Goal: Task Accomplishment & Management: Use online tool/utility

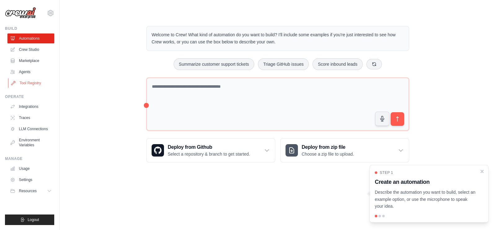
click at [28, 80] on link "Tool Registry" at bounding box center [31, 83] width 47 height 10
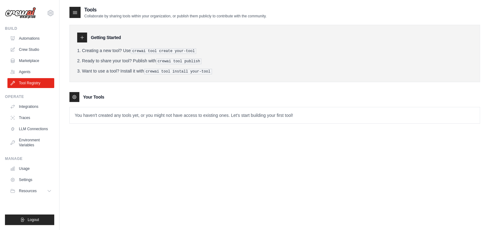
click at [75, 8] on div at bounding box center [74, 12] width 11 height 11
click at [74, 11] on icon at bounding box center [75, 12] width 6 height 6
click at [82, 39] on icon at bounding box center [82, 37] width 3 height 3
drag, startPoint x: 95, startPoint y: 118, endPoint x: 83, endPoint y: 131, distance: 17.5
click at [83, 131] on div "Tools Collaborate by sharing tools within your organization, or publish them pu…" at bounding box center [274, 69] width 411 height 127
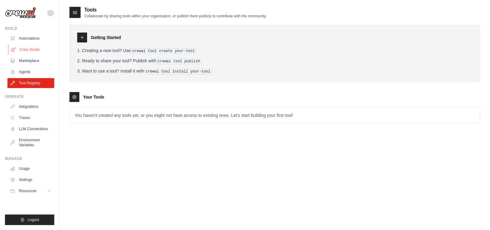
click at [41, 52] on link "Crew Studio" at bounding box center [31, 50] width 47 height 10
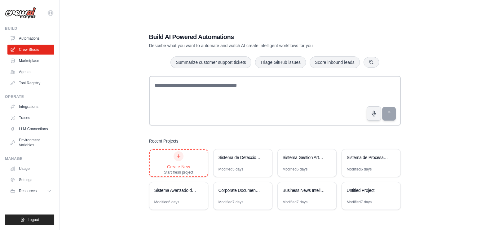
click at [182, 159] on div at bounding box center [179, 156] width 10 height 10
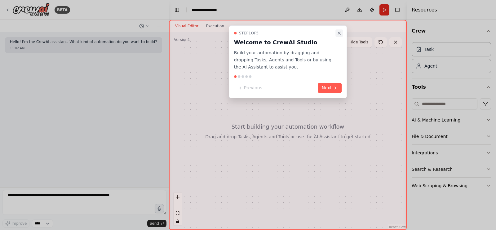
click at [338, 35] on icon "Close walkthrough" at bounding box center [339, 33] width 5 height 5
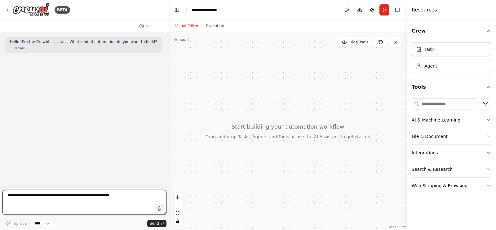
click at [51, 196] on textarea at bounding box center [84, 202] width 164 height 25
paste textarea "**********"
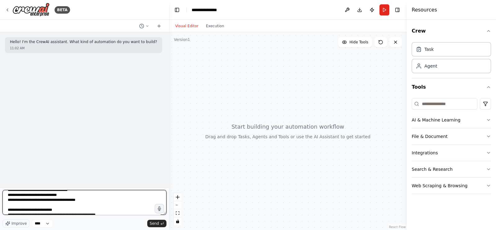
scroll to position [363, 0]
click at [82, 199] on textarea at bounding box center [84, 202] width 164 height 25
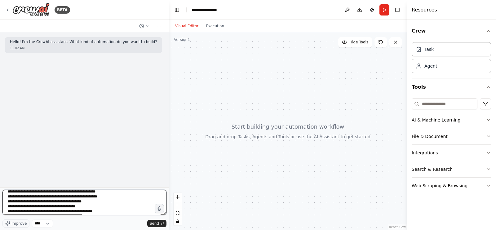
scroll to position [386, 0]
click at [124, 205] on textarea at bounding box center [84, 202] width 164 height 25
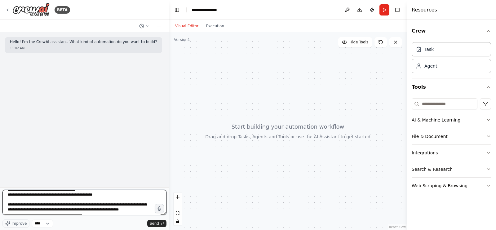
scroll to position [417, 0]
type textarea "**********"
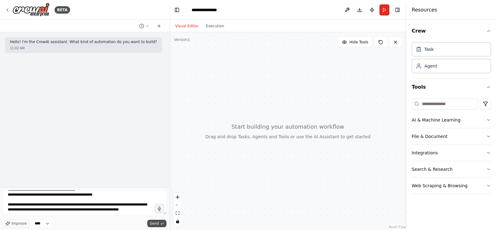
click at [157, 224] on span "Send" at bounding box center [154, 223] width 9 height 5
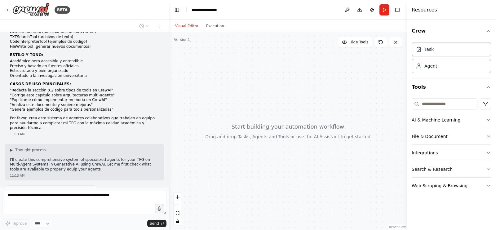
scroll to position [352, 0]
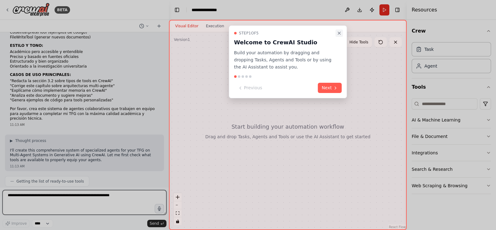
click at [337, 35] on icon "Close walkthrough" at bounding box center [339, 33] width 5 height 5
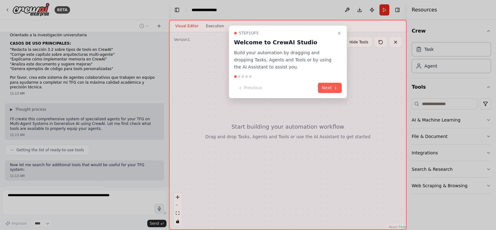
scroll to position [403, 0]
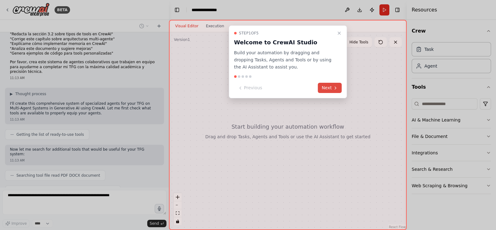
click at [328, 84] on button "Next" at bounding box center [330, 88] width 24 height 10
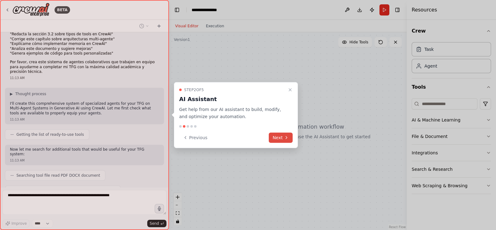
click at [278, 137] on button "Next" at bounding box center [281, 137] width 24 height 10
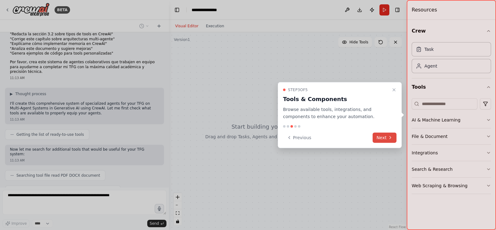
click at [386, 136] on button "Next" at bounding box center [385, 137] width 24 height 10
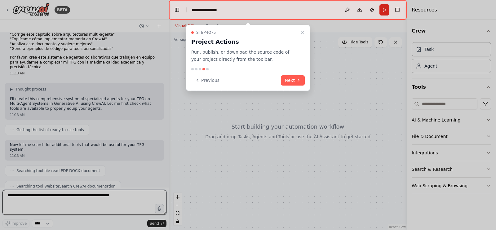
scroll to position [413, 0]
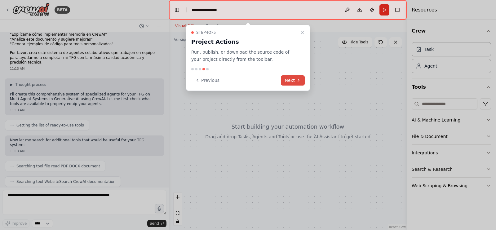
click at [297, 79] on icon at bounding box center [298, 80] width 5 height 5
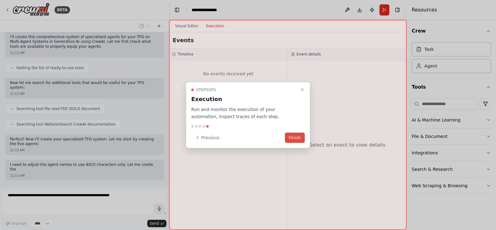
scroll to position [475, 0]
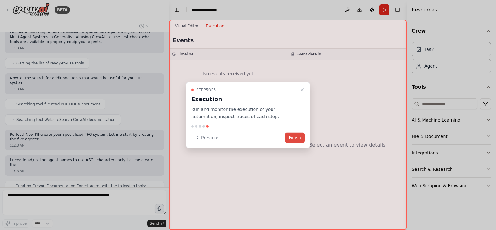
click at [292, 137] on button "Finish" at bounding box center [295, 137] width 20 height 10
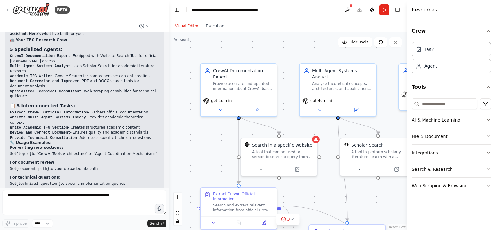
scroll to position [1072, 0]
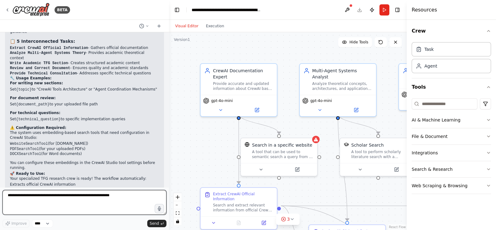
click at [63, 201] on textarea at bounding box center [84, 202] width 164 height 25
type textarea "*"
type textarea "**********"
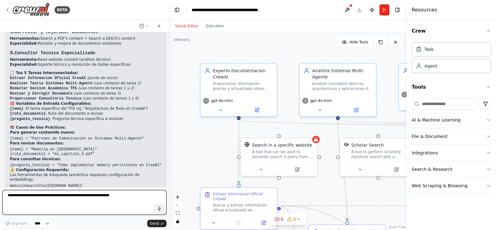
scroll to position [1858, 0]
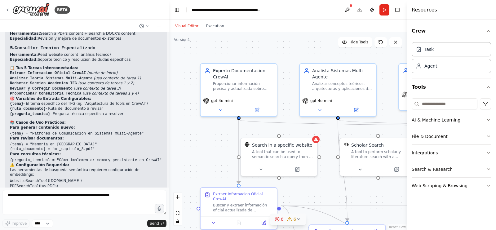
click at [276, 219] on icon at bounding box center [277, 219] width 5 height 5
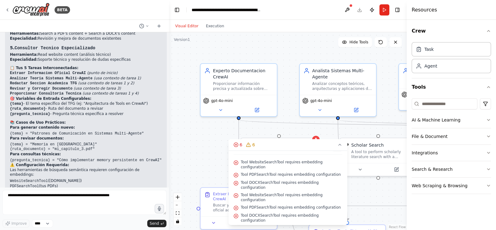
scroll to position [0, 0]
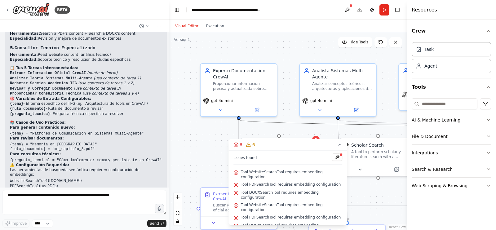
click at [194, 122] on div ".deletable-edge-delete-btn { width: 20px; height: 20px; border: 0px solid #ffff…" at bounding box center [288, 131] width 238 height 198
click at [207, 153] on div ".deletable-edge-delete-btn { width: 20px; height: 20px; border: 0px solid #ffff…" at bounding box center [288, 131] width 238 height 198
click at [339, 146] on icon at bounding box center [339, 144] width 5 height 5
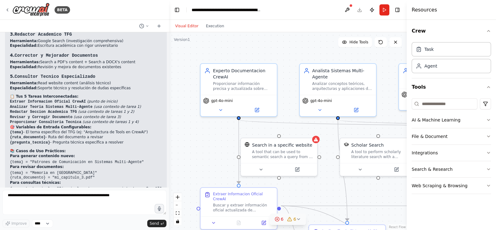
scroll to position [1829, 0]
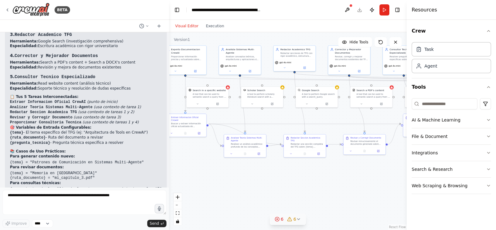
drag, startPoint x: 209, startPoint y: 155, endPoint x: 285, endPoint y: 176, distance: 78.7
click at [278, 167] on div ".deletable-edge-delete-btn { width: 20px; height: 20px; border: 0px solid #ffff…" at bounding box center [288, 131] width 238 height 198
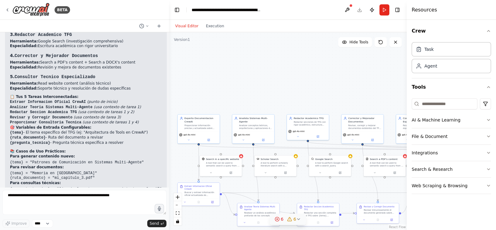
drag, startPoint x: 228, startPoint y: 97, endPoint x: 192, endPoint y: 96, distance: 36.6
click at [192, 96] on div ".deletable-edge-delete-btn { width: 20px; height: 20px; border: 0px solid #ffff…" at bounding box center [288, 131] width 238 height 198
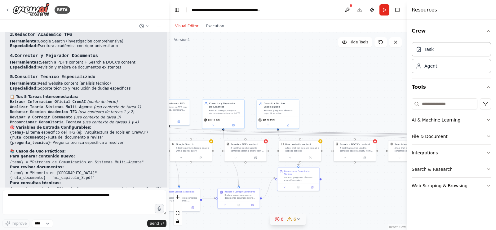
drag, startPoint x: 288, startPoint y: 106, endPoint x: 245, endPoint y: 99, distance: 44.1
click at [175, 95] on div ".deletable-edge-delete-btn { width: 20px; height: 20px; border: 0px solid #ffff…" at bounding box center [288, 131] width 238 height 198
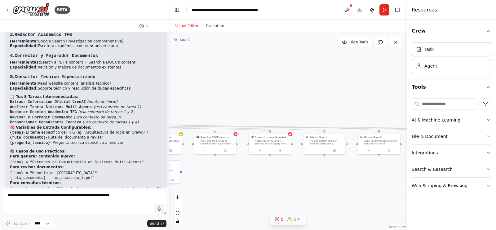
drag, startPoint x: 268, startPoint y: 79, endPoint x: 184, endPoint y: 78, distance: 84.4
click at [184, 78] on div ".deletable-edge-delete-btn { width: 20px; height: 20px; border: 0px solid #ffff…" at bounding box center [288, 131] width 238 height 198
drag, startPoint x: 253, startPoint y: 90, endPoint x: 196, endPoint y: 84, distance: 57.7
click at [196, 84] on div ".deletable-edge-delete-btn { width: 20px; height: 20px; border: 0px solid #ffff…" at bounding box center [288, 131] width 238 height 198
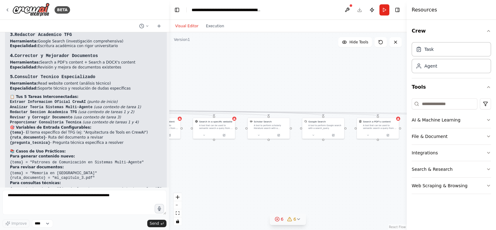
drag, startPoint x: 210, startPoint y: 94, endPoint x: 410, endPoint y: 91, distance: 199.8
click at [410, 91] on div "BETA Hello! I'm the CrewAI assistant. What kind of automation do you want to bu…" at bounding box center [248, 115] width 496 height 230
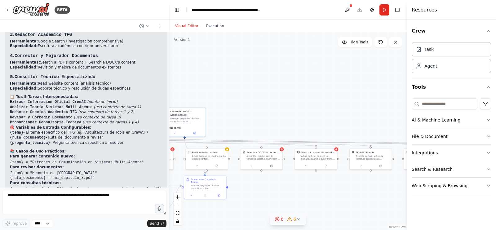
drag, startPoint x: 369, startPoint y: 97, endPoint x: 374, endPoint y: 106, distance: 9.6
click at [400, 107] on div ".deletable-edge-delete-btn { width: 20px; height: 20px; border: 0px solid #ffff…" at bounding box center [288, 131] width 238 height 198
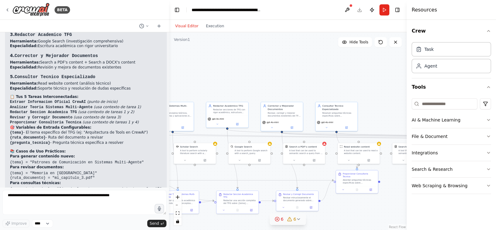
drag, startPoint x: 284, startPoint y: 67, endPoint x: 378, endPoint y: 66, distance: 94.3
click at [378, 66] on div ".deletable-edge-delete-btn { width: 20px; height: 20px; border: 0px solid #ffff…" at bounding box center [288, 131] width 238 height 198
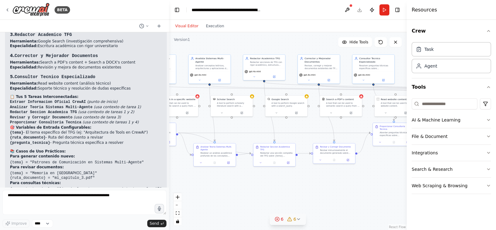
drag, startPoint x: 259, startPoint y: 65, endPoint x: 295, endPoint y: 17, distance: 59.4
click at [295, 17] on main "**********" at bounding box center [288, 115] width 238 height 230
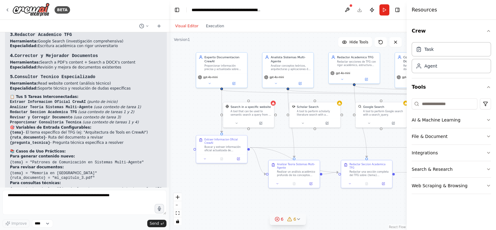
drag, startPoint x: 230, startPoint y: 83, endPoint x: 316, endPoint y: 87, distance: 86.3
click at [316, 87] on div ".deletable-edge-delete-btn { width: 20px; height: 20px; border: 0px solid #ffff…" at bounding box center [288, 131] width 238 height 198
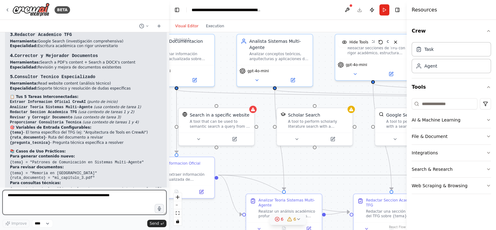
click at [85, 200] on textarea at bounding box center [84, 202] width 164 height 25
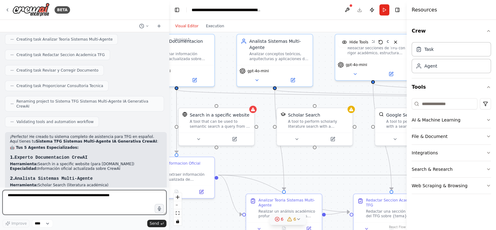
scroll to position [1660, 0]
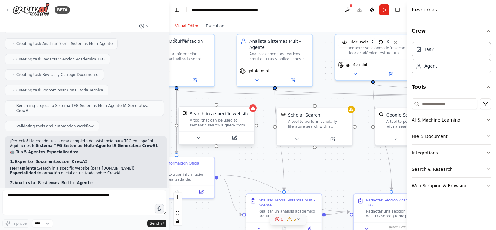
click at [203, 143] on div at bounding box center [217, 138] width 76 height 13
click at [194, 139] on button at bounding box center [198, 137] width 35 height 7
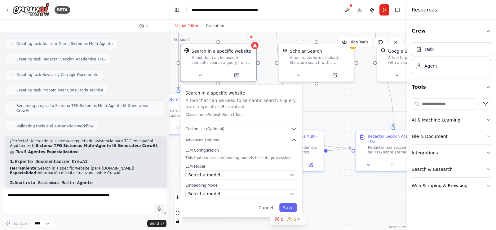
drag, startPoint x: 263, startPoint y: 139, endPoint x: 265, endPoint y: 75, distance: 63.6
click at [265, 75] on div ".deletable-edge-delete-btn { width: 20px; height: 20px; border: 0px solid #ffff…" at bounding box center [288, 131] width 238 height 198
click at [277, 177] on div "Select a model" at bounding box center [237, 175] width 99 height 6
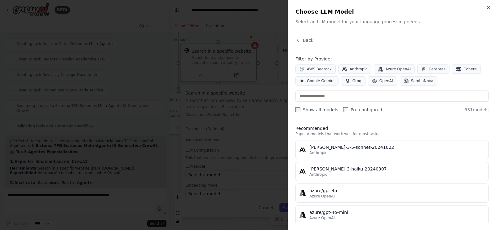
click at [250, 30] on div at bounding box center [248, 115] width 496 height 230
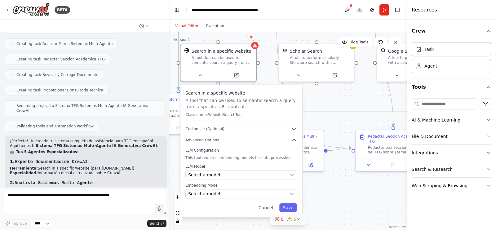
click at [142, 121] on div "Validating tools and automation workflow" at bounding box center [84, 126] width 159 height 11
click at [199, 74] on icon at bounding box center [200, 74] width 5 height 5
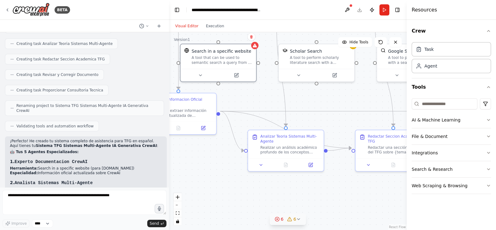
click at [245, 99] on div ".deletable-edge-delete-btn { width: 20px; height: 20px; border: 0px solid #ffff…" at bounding box center [288, 131] width 238 height 198
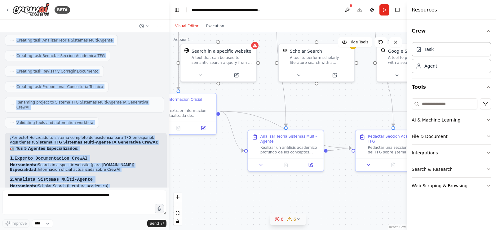
scroll to position [1607, 0]
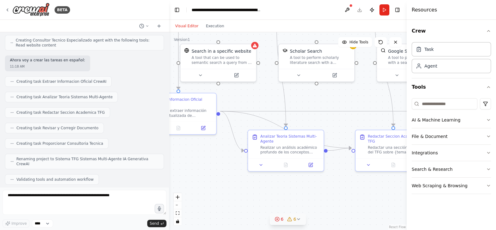
drag, startPoint x: 63, startPoint y: 162, endPoint x: 7, endPoint y: 142, distance: 59.3
copy div "¡Loremips! Do sitame co adipisc elitsedd ei temporinci utla ETD ma aliquae. Adm…"
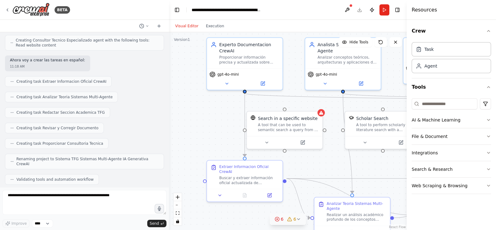
drag, startPoint x: 266, startPoint y: 102, endPoint x: 333, endPoint y: 170, distance: 94.5
click at [333, 170] on div ".deletable-edge-delete-btn { width: 20px; height: 20px; border: 0px solid #ffff…" at bounding box center [288, 131] width 238 height 198
click at [180, 111] on div ".deletable-edge-delete-btn { width: 20px; height: 20px; border: 0px solid #ffff…" at bounding box center [288, 131] width 238 height 198
click at [146, 134] on div "Hello! I'm the CrewAI assistant. What kind of automation do you want to build? …" at bounding box center [84, 109] width 169 height 155
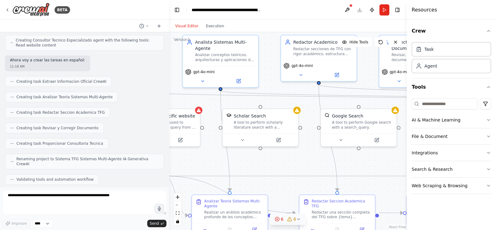
drag, startPoint x: 209, startPoint y: 158, endPoint x: 200, endPoint y: 157, distance: 9.7
click at [200, 157] on div ".deletable-edge-delete-btn { width: 20px; height: 20px; border: 0px solid #ffff…" at bounding box center [288, 131] width 238 height 198
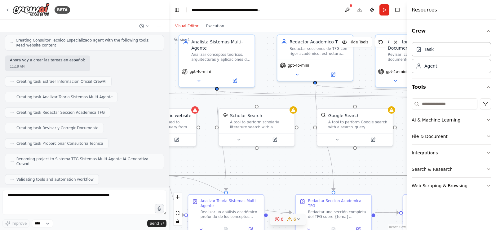
drag, startPoint x: 315, startPoint y: 178, endPoint x: 206, endPoint y: 160, distance: 110.6
click at [206, 160] on div ".deletable-edge-delete-btn { width: 20px; height: 20px; border: 0px solid #ffff…" at bounding box center [288, 131] width 238 height 198
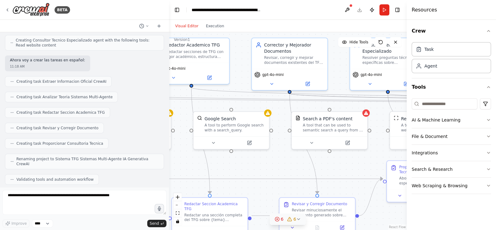
drag, startPoint x: 283, startPoint y: 160, endPoint x: 159, endPoint y: 163, distance: 123.5
click at [159, 163] on div "BETA Hello! I'm the CrewAI assistant. What kind of automation do you want to bu…" at bounding box center [248, 115] width 496 height 230
drag, startPoint x: 299, startPoint y: 179, endPoint x: 205, endPoint y: 181, distance: 94.3
click at [205, 179] on icon "Edge from a99bef43-e451-4769-8516-b574500ebac9 to 2adaf1dc-9c65-45a2-8eb1-4fec6…" at bounding box center [210, 179] width 346 height 0
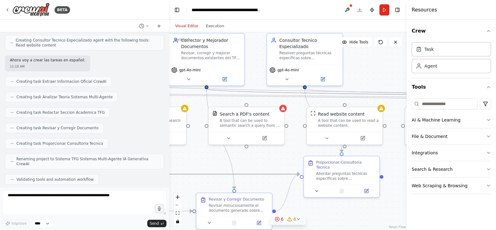
drag, startPoint x: 267, startPoint y: 167, endPoint x: 236, endPoint y: 163, distance: 30.9
click at [236, 163] on div ".deletable-edge-delete-btn { width: 20px; height: 20px; border: 0px solid #ffff…" at bounding box center [288, 131] width 238 height 198
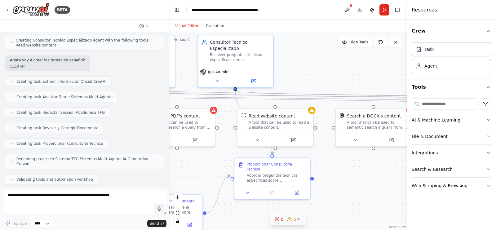
drag, startPoint x: 273, startPoint y: 166, endPoint x: 199, endPoint y: 164, distance: 73.5
click at [199, 164] on div ".deletable-edge-delete-btn { width: 20px; height: 20px; border: 0px solid #ffff…" at bounding box center [288, 131] width 238 height 198
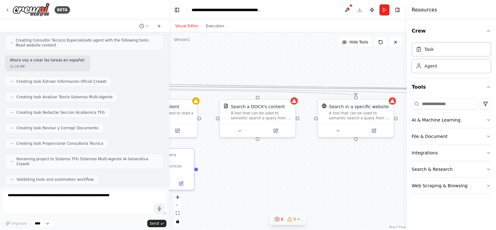
drag, startPoint x: 324, startPoint y: 170, endPoint x: 269, endPoint y: 165, distance: 55.7
click at [265, 165] on div ".deletable-edge-delete-btn { width: 20px; height: 20px; border: 0px solid #ffff…" at bounding box center [288, 131] width 238 height 198
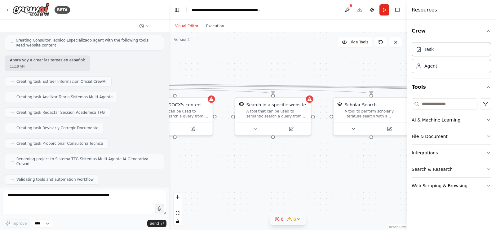
drag, startPoint x: 301, startPoint y: 172, endPoint x: 272, endPoint y: 171, distance: 28.9
click at [272, 171] on div ".deletable-edge-delete-btn { width: 20px; height: 20px; border: 0px solid #ffff…" at bounding box center [288, 131] width 238 height 198
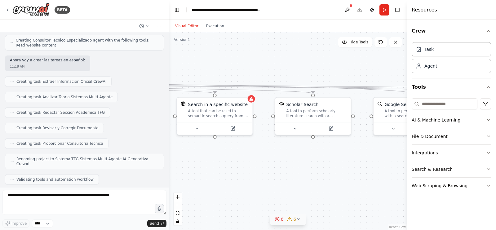
drag, startPoint x: 340, startPoint y: 176, endPoint x: 276, endPoint y: 175, distance: 64.2
click at [276, 175] on div ".deletable-edge-delete-btn { width: 20px; height: 20px; border: 0px solid #ffff…" at bounding box center [288, 131] width 238 height 198
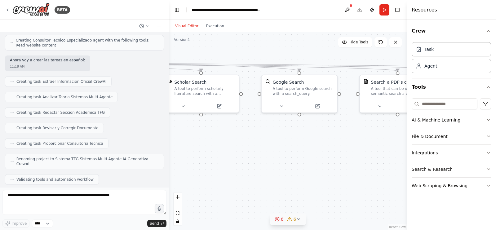
drag, startPoint x: 294, startPoint y: 171, endPoint x: 188, endPoint y: 150, distance: 107.9
click at [188, 150] on div ".deletable-edge-delete-btn { width: 20px; height: 20px; border: 0px solid #ffff…" at bounding box center [288, 131] width 238 height 198
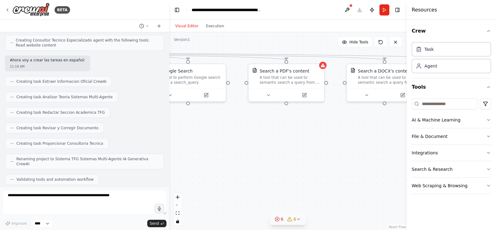
drag, startPoint x: 198, startPoint y: 148, endPoint x: 185, endPoint y: 148, distance: 12.4
click at [185, 148] on div ".deletable-edge-delete-btn { width: 20px; height: 20px; border: 0px solid #ffff…" at bounding box center [288, 131] width 238 height 198
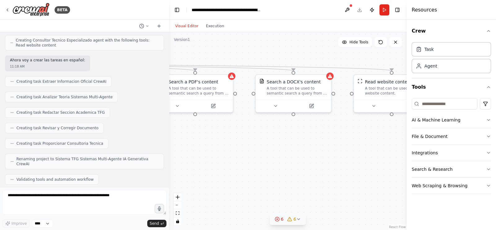
click at [210, 152] on div ".deletable-edge-delete-btn { width: 20px; height: 20px; border: 0px solid #ffff…" at bounding box center [288, 131] width 238 height 198
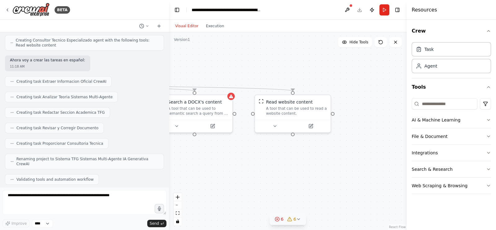
drag, startPoint x: 294, startPoint y: 147, endPoint x: 195, endPoint y: 167, distance: 100.3
click at [195, 167] on div ".deletable-edge-delete-btn { width: 20px; height: 20px; border: 0px solid #ffff…" at bounding box center [288, 131] width 238 height 198
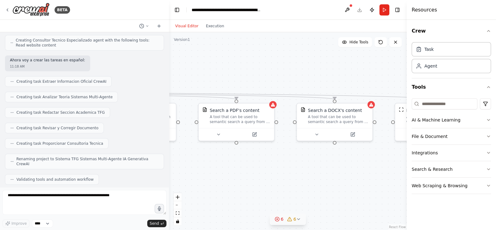
drag, startPoint x: 233, startPoint y: 154, endPoint x: 374, endPoint y: 162, distance: 141.4
click at [374, 162] on div ".deletable-edge-delete-btn { width: 20px; height: 20px; border: 0px solid #ffff…" at bounding box center [288, 131] width 238 height 198
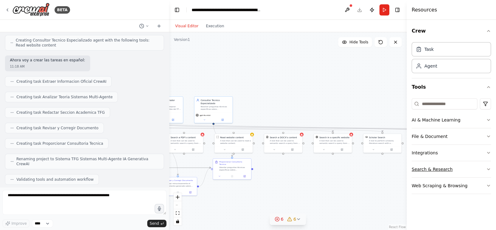
drag, startPoint x: 238, startPoint y: 168, endPoint x: 422, endPoint y: 171, distance: 183.7
click at [422, 171] on div "BETA Hello! I'm the CrewAI assistant. What kind of automation do you want to bu…" at bounding box center [248, 115] width 496 height 230
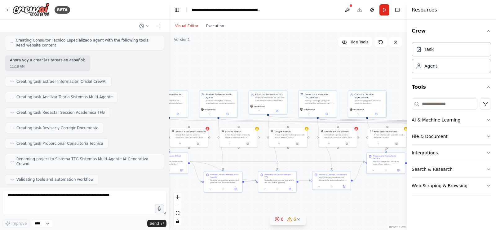
drag, startPoint x: 259, startPoint y: 193, endPoint x: 406, endPoint y: 186, distance: 147.2
click at [406, 186] on div "BETA Hello! I'm the CrewAI assistant. What kind of automation do you want to bu…" at bounding box center [248, 115] width 496 height 230
drag, startPoint x: 341, startPoint y: 188, endPoint x: 386, endPoint y: 200, distance: 46.4
click at [386, 200] on div at bounding box center [377, 198] width 38 height 7
click at [377, 200] on div at bounding box center [377, 198] width 38 height 7
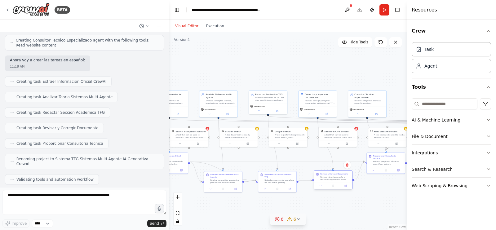
drag, startPoint x: 378, startPoint y: 190, endPoint x: 336, endPoint y: 176, distance: 44.0
click at [336, 176] on div "Revisar minuciosamente el documento generado sobre {tema} o analizar un documen…" at bounding box center [335, 178] width 30 height 5
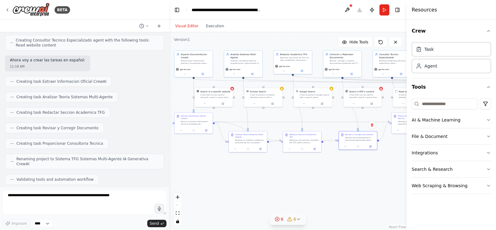
drag, startPoint x: 315, startPoint y: 208, endPoint x: 338, endPoint y: 167, distance: 46.6
click at [338, 167] on div ".deletable-edge-delete-btn { width: 20px; height: 20px; border: 0px solid #ffff…" at bounding box center [288, 131] width 238 height 198
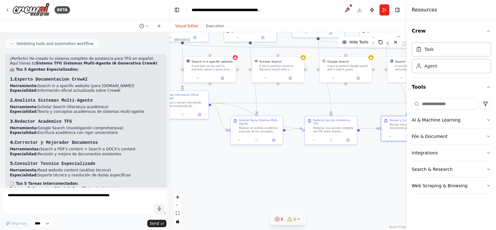
scroll to position [1743, 0]
click at [430, 101] on input at bounding box center [445, 103] width 66 height 11
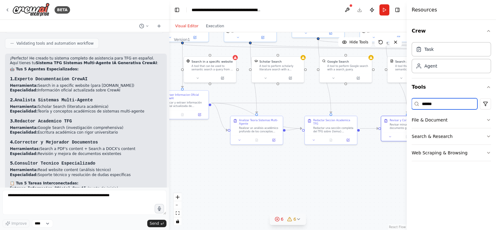
type input "******"
click at [472, 139] on button "Search & Research" at bounding box center [451, 136] width 79 height 16
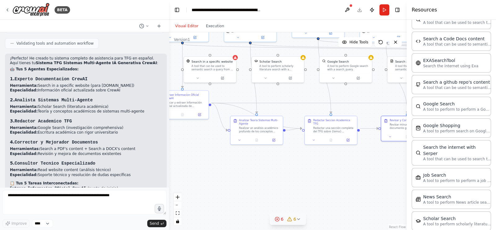
scroll to position [147, 0]
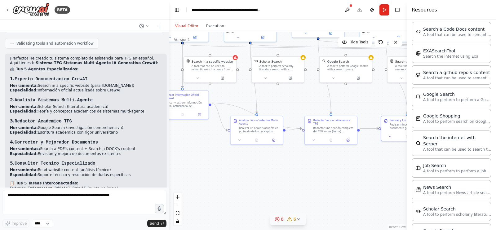
click at [368, 183] on div ".deletable-edge-delete-btn { width: 20px; height: 20px; border: 0px solid #ffff…" at bounding box center [288, 131] width 238 height 198
click at [423, 32] on p "A tool that can be used to semantic search a query from a Code Docs content." at bounding box center [457, 34] width 68 height 5
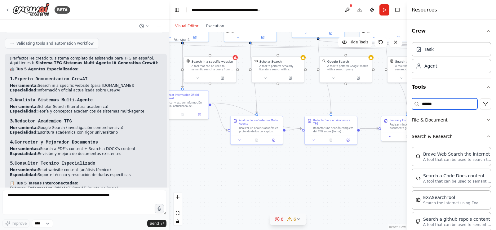
click at [453, 105] on input "******" at bounding box center [445, 103] width 66 height 11
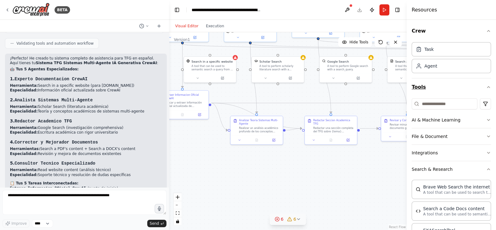
click at [482, 82] on button "Tools" at bounding box center [451, 86] width 79 height 17
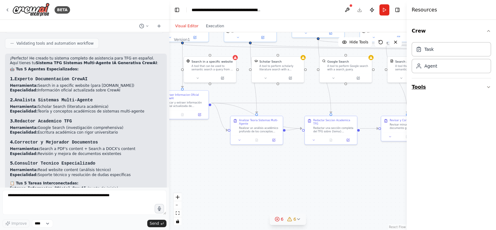
click at [482, 82] on button "Tools" at bounding box center [451, 86] width 79 height 17
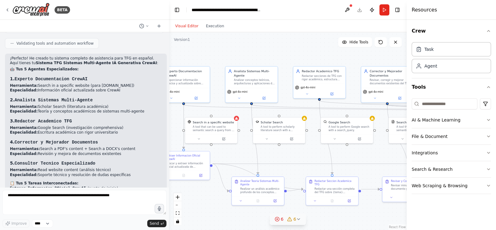
drag, startPoint x: 330, startPoint y: 181, endPoint x: 331, endPoint y: 242, distance: 61.7
click at [331, 230] on html "BETA Hello! I'm the CrewAI assistant. What kind of automation do you want to bu…" at bounding box center [248, 115] width 496 height 230
